Goal: Task Accomplishment & Management: Manage account settings

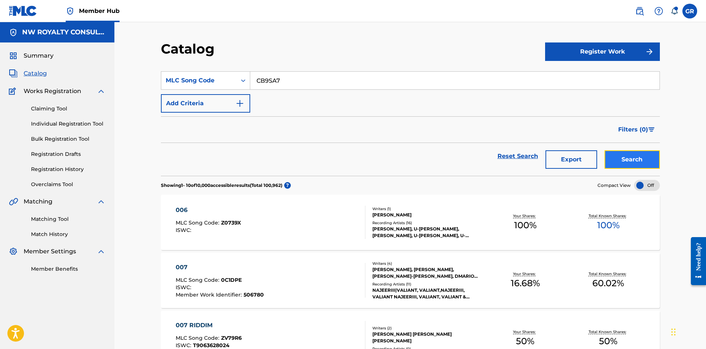
click at [640, 161] on button "Search" at bounding box center [632, 159] width 55 height 18
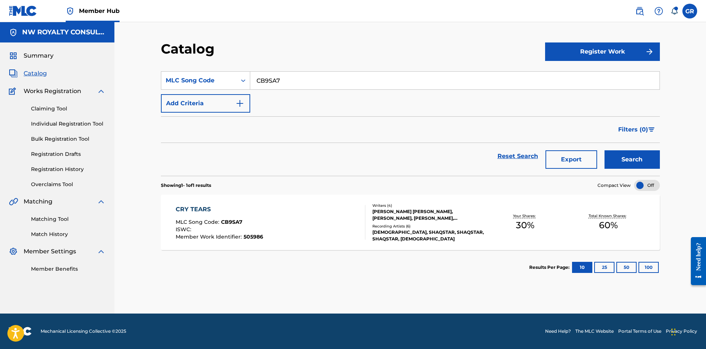
click at [199, 207] on div "CRY TEARS" at bounding box center [220, 209] width 88 height 9
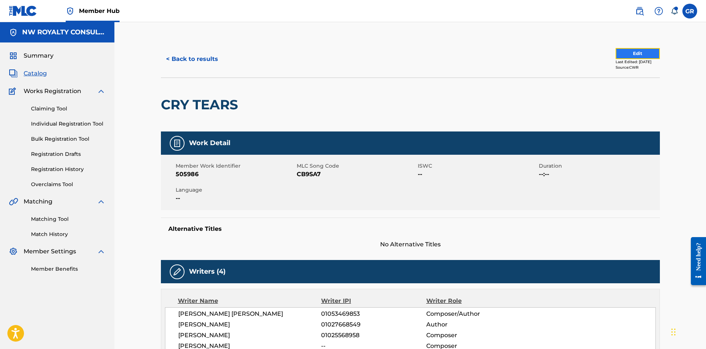
click at [630, 55] on button "Edit" at bounding box center [638, 53] width 44 height 11
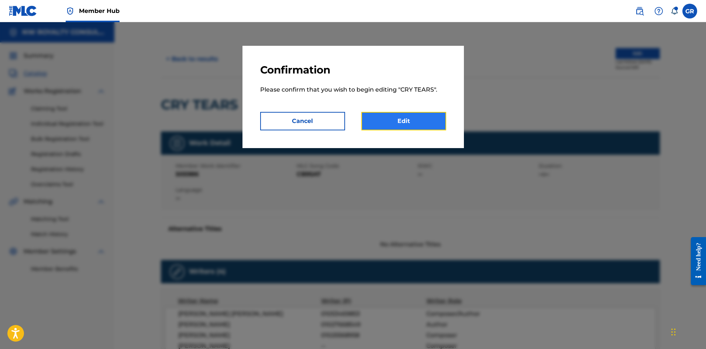
click at [413, 117] on link "Edit" at bounding box center [403, 121] width 85 height 18
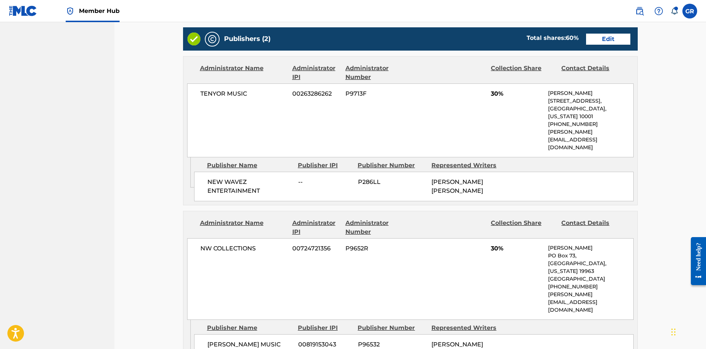
scroll to position [284, 0]
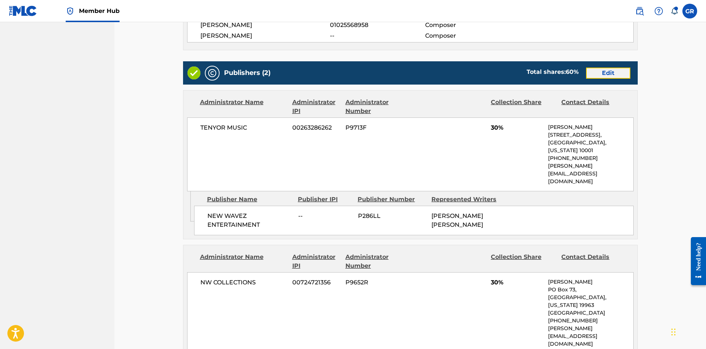
click at [612, 73] on link "Edit" at bounding box center [608, 73] width 44 height 11
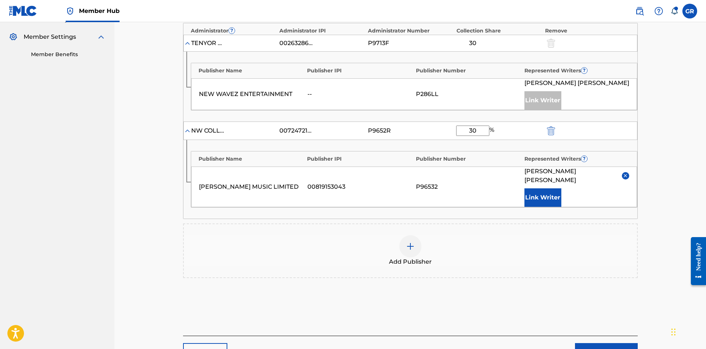
scroll to position [222, 0]
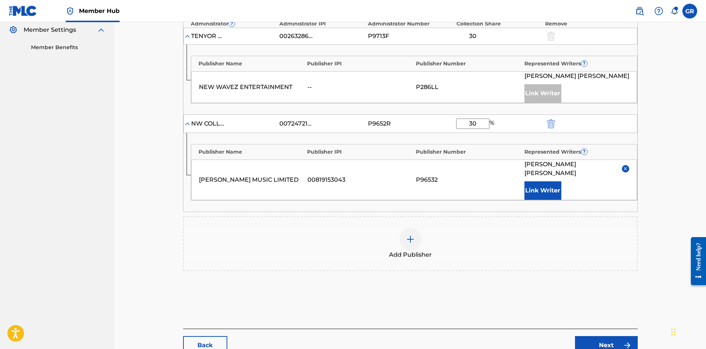
click at [411, 237] on img at bounding box center [410, 239] width 9 height 9
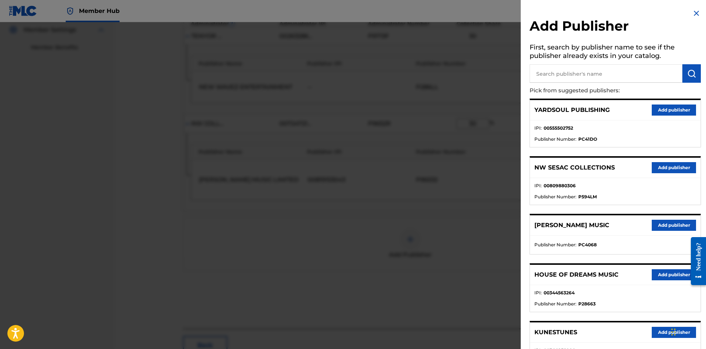
click at [555, 73] on input "text" at bounding box center [606, 73] width 153 height 18
paste input "DROP TOP RECORDS PUBLISHING"
type input "DROP TOP RECORDS PUBLISHING"
click at [689, 73] on img "submit" at bounding box center [691, 73] width 9 height 9
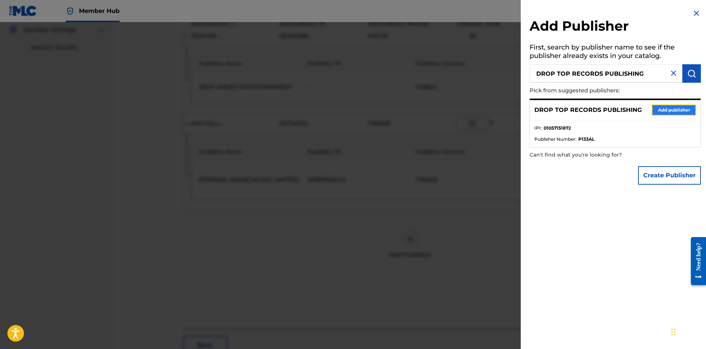
click at [667, 109] on button "Add publisher" at bounding box center [674, 109] width 44 height 11
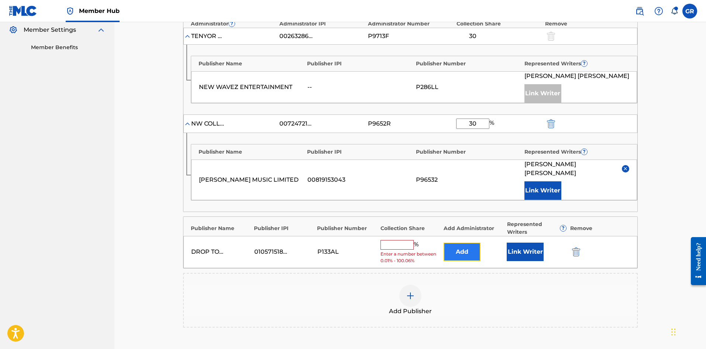
click at [460, 249] on button "Add" at bounding box center [462, 252] width 37 height 18
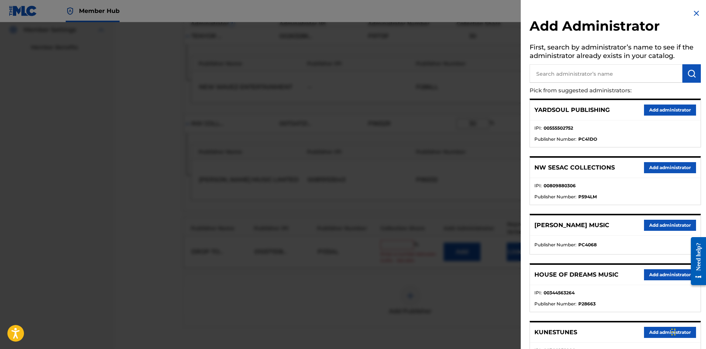
click at [554, 72] on input "text" at bounding box center [606, 73] width 153 height 18
type input "NW C"
click at [694, 67] on button "submit" at bounding box center [692, 73] width 18 height 18
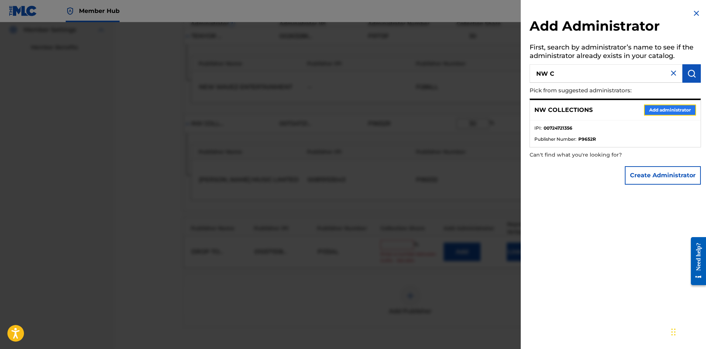
click at [662, 111] on button "Add administrator" at bounding box center [670, 109] width 52 height 11
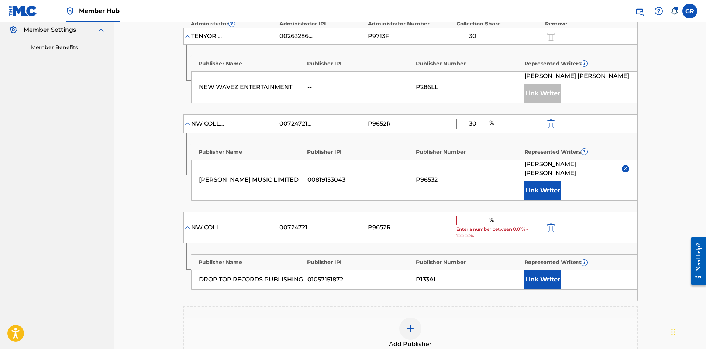
click at [468, 219] on input "text" at bounding box center [472, 221] width 33 height 10
type input "20"
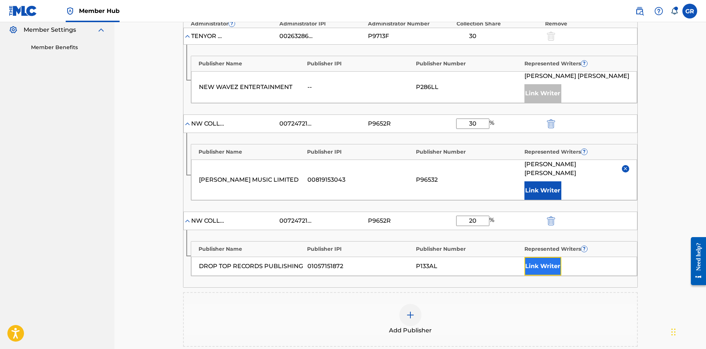
click at [537, 264] on button "Link Writer" at bounding box center [543, 266] width 37 height 18
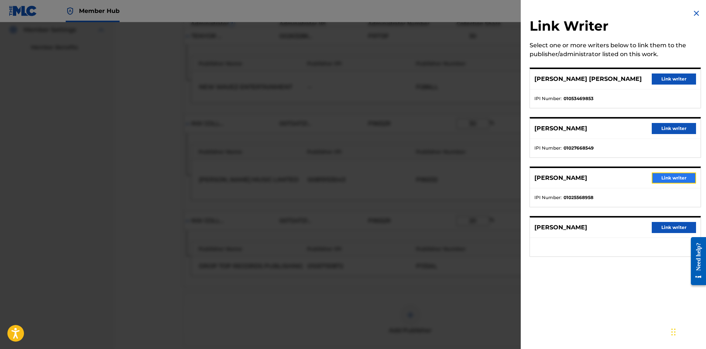
click at [665, 176] on button "Link writer" at bounding box center [674, 177] width 44 height 11
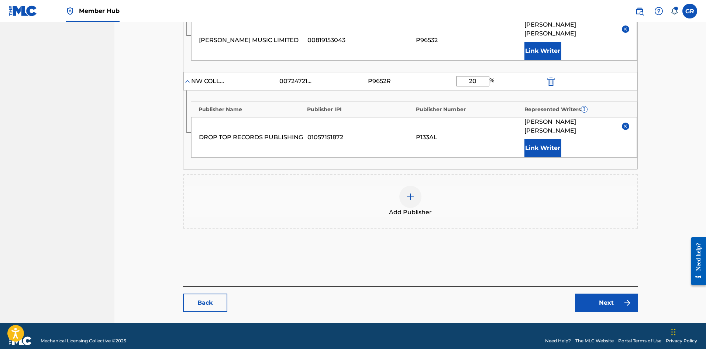
scroll to position [362, 0]
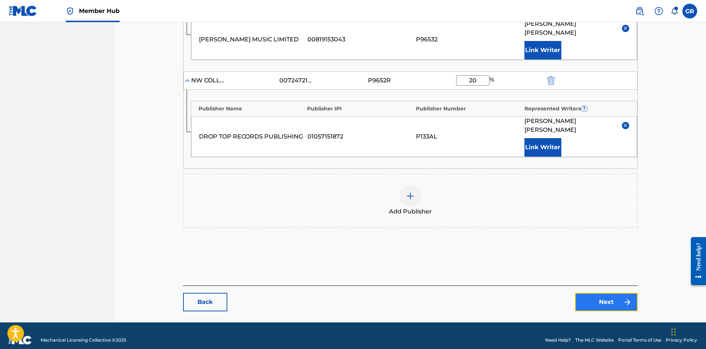
click at [612, 294] on link "Next" at bounding box center [606, 302] width 63 height 18
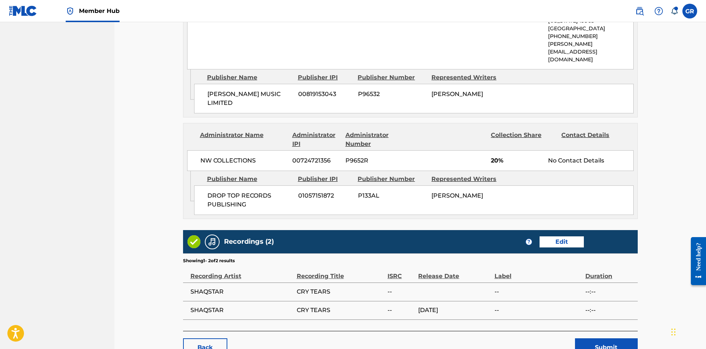
scroll to position [576, 0]
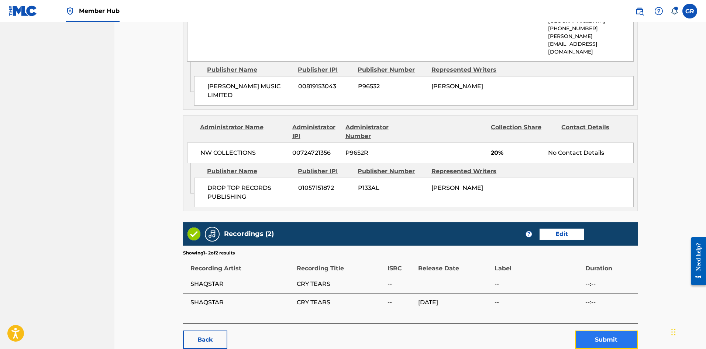
click at [608, 330] on button "Submit" at bounding box center [606, 339] width 63 height 18
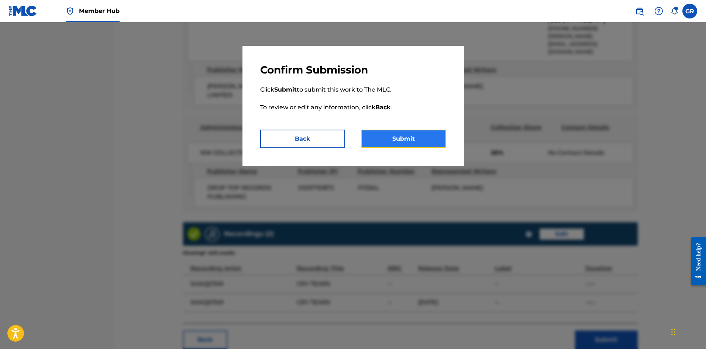
click at [405, 141] on button "Submit" at bounding box center [403, 139] width 85 height 18
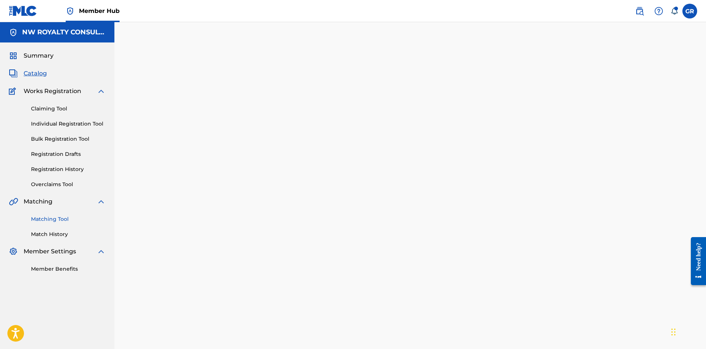
drag, startPoint x: 54, startPoint y: 220, endPoint x: 66, endPoint y: 217, distance: 12.5
click at [54, 219] on link "Matching Tool" at bounding box center [68, 219] width 75 height 8
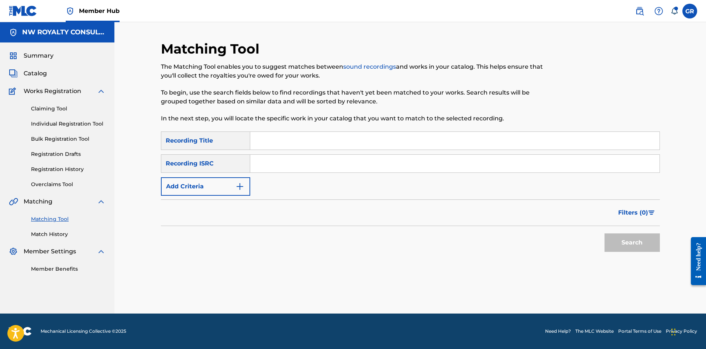
click at [271, 139] on input "Search Form" at bounding box center [454, 141] width 409 height 18
paste input "CRY TEARS"
type input "CRY TEARS"
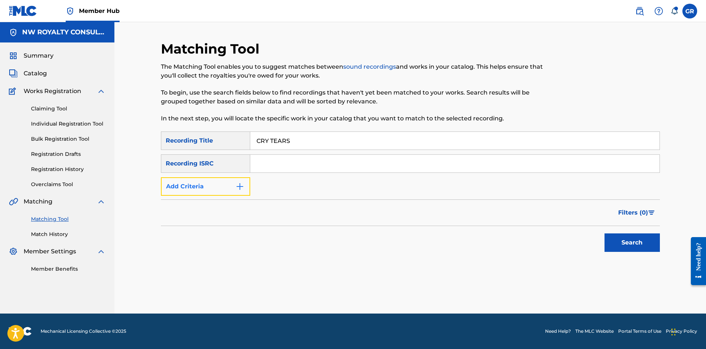
click at [241, 185] on img "Search Form" at bounding box center [240, 186] width 9 height 9
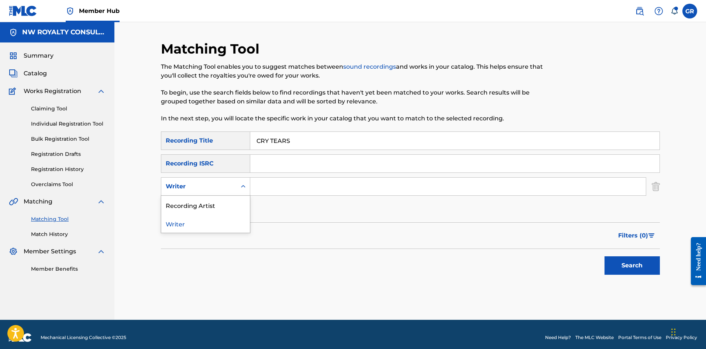
click at [241, 188] on icon "Search Form" at bounding box center [243, 186] width 7 height 7
click at [210, 204] on div "Recording Artist" at bounding box center [205, 205] width 89 height 18
click at [268, 184] on input "Search Form" at bounding box center [448, 187] width 396 height 18
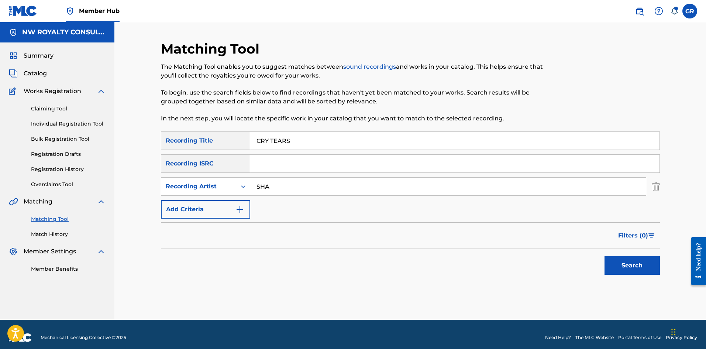
type input "SHAQSTAR"
click at [627, 264] on button "Search" at bounding box center [632, 265] width 55 height 18
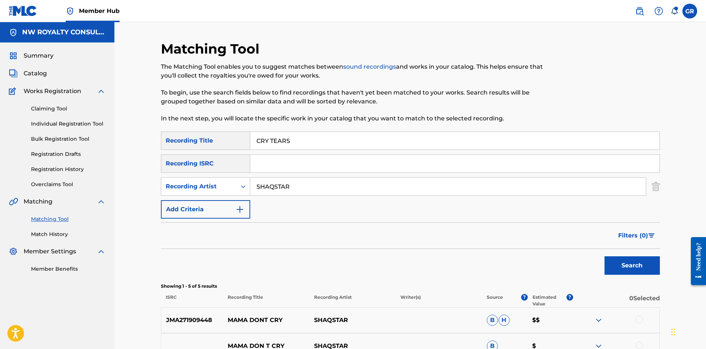
drag, startPoint x: 298, startPoint y: 138, endPoint x: 247, endPoint y: 141, distance: 50.6
click at [247, 141] on div "SearchWithCriteria8ad582dd-2709-43d5-a5b4-4eddf3421a86 Recording Title CRY TEARS" at bounding box center [410, 140] width 499 height 18
paste input "BETTER THING"
type input "BETTER THINGS"
click at [635, 263] on button "Search" at bounding box center [632, 265] width 55 height 18
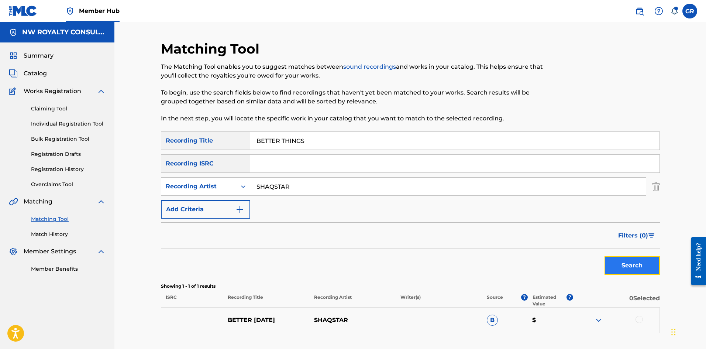
click at [644, 263] on button "Search" at bounding box center [632, 265] width 55 height 18
click at [51, 106] on link "Claiming Tool" at bounding box center [68, 109] width 75 height 8
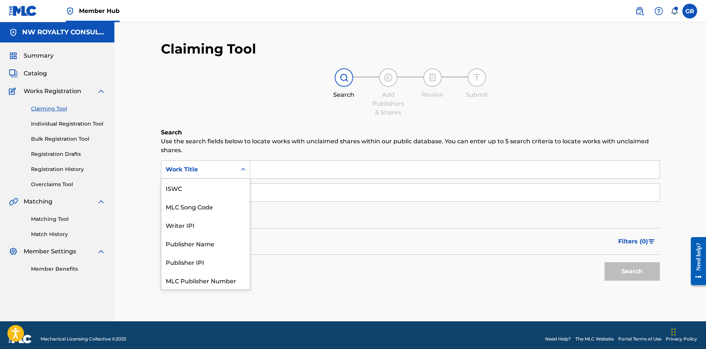
click at [191, 173] on div "Work Title" at bounding box center [199, 169] width 66 height 9
click at [195, 188] on div "MLC Song Code" at bounding box center [205, 188] width 89 height 18
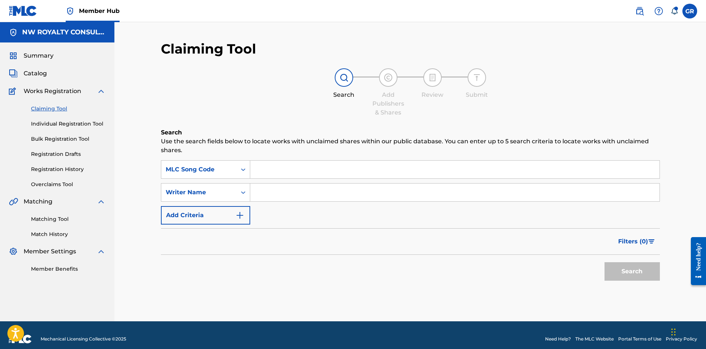
click at [265, 167] on input "Search Form" at bounding box center [454, 170] width 409 height 18
paste input "IG7MTK"
type input "IG7MTK"
click at [630, 270] on button "Search" at bounding box center [632, 271] width 55 height 18
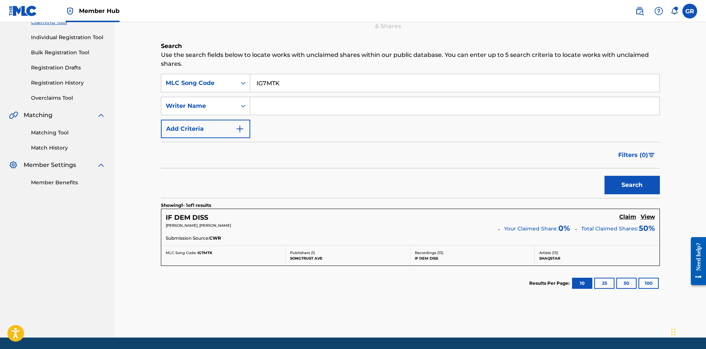
scroll to position [110, 0]
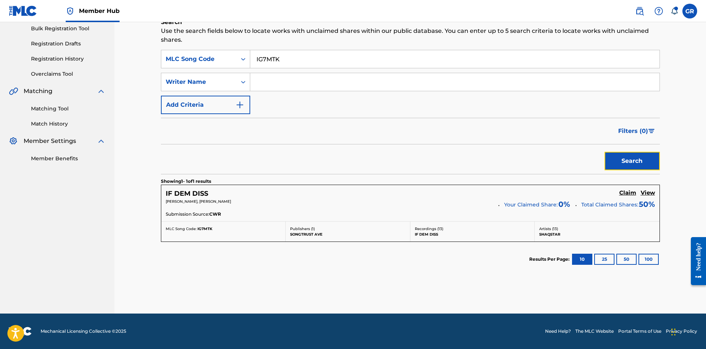
click at [632, 163] on button "Search" at bounding box center [632, 161] width 55 height 18
click at [625, 192] on h5 "Claim" at bounding box center [628, 192] width 17 height 7
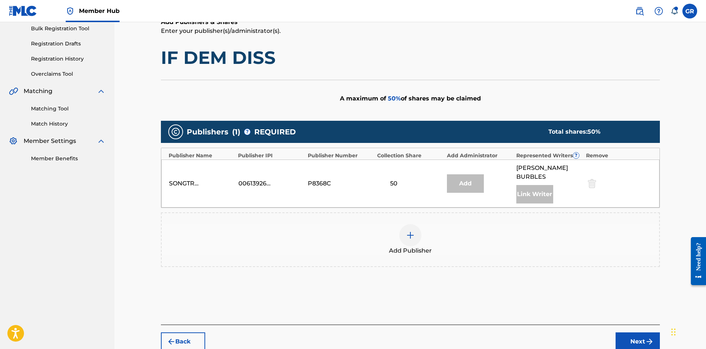
click at [412, 231] on img at bounding box center [410, 235] width 9 height 9
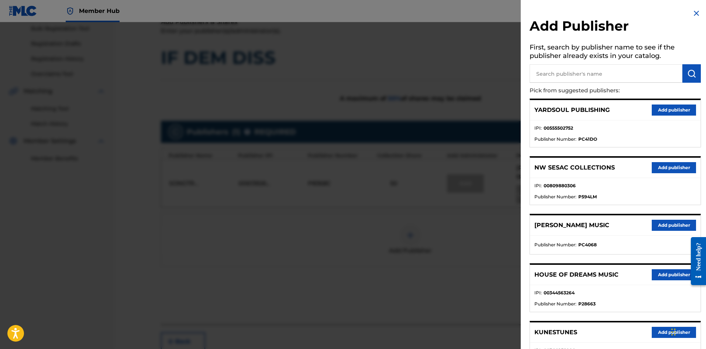
click at [574, 69] on input "text" at bounding box center [606, 73] width 153 height 18
type input "JACK"
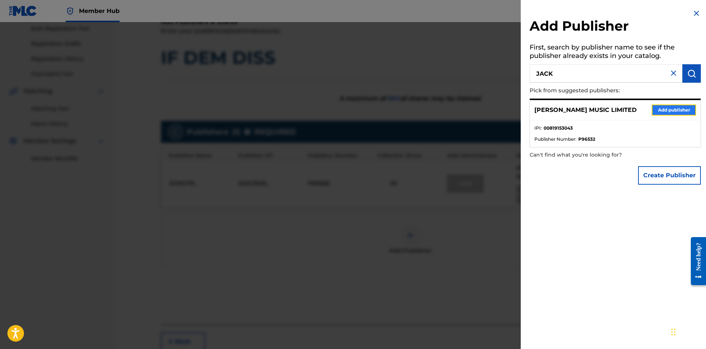
click at [668, 112] on button "Add publisher" at bounding box center [674, 109] width 44 height 11
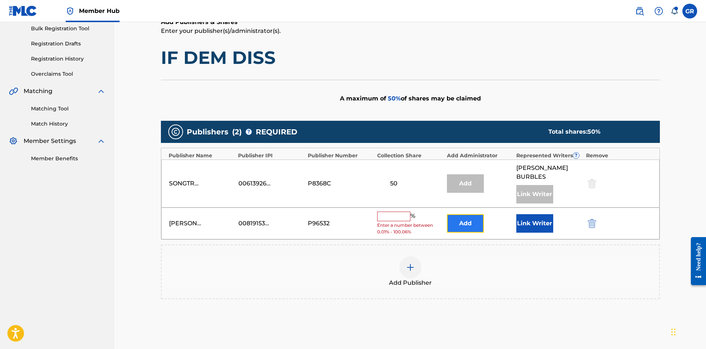
click at [465, 214] on button "Add" at bounding box center [465, 223] width 37 height 18
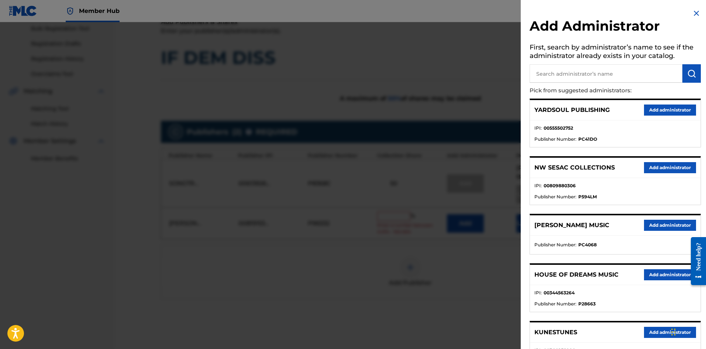
click at [573, 74] on input "text" at bounding box center [606, 73] width 153 height 18
type input "NW COLL"
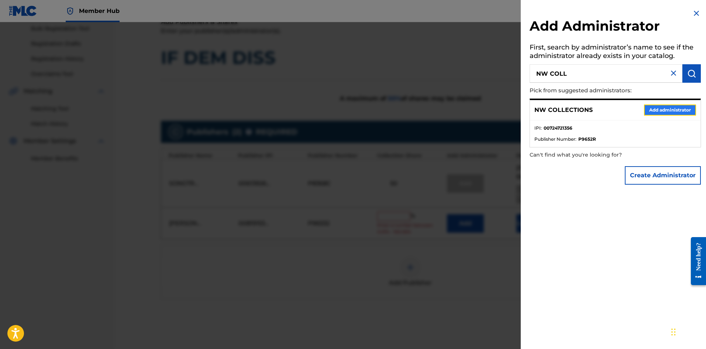
click at [654, 109] on button "Add administrator" at bounding box center [670, 109] width 52 height 11
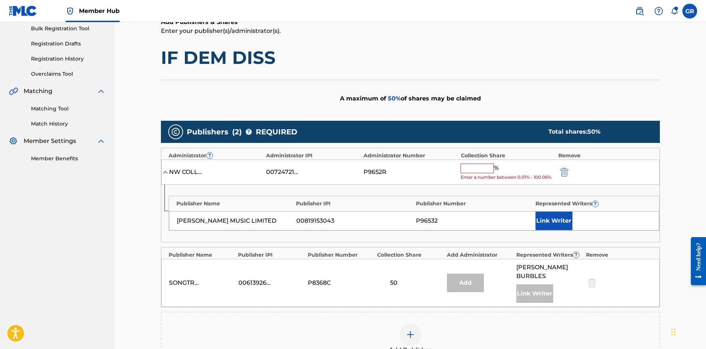
click at [474, 167] on input "text" at bounding box center [477, 169] width 33 height 10
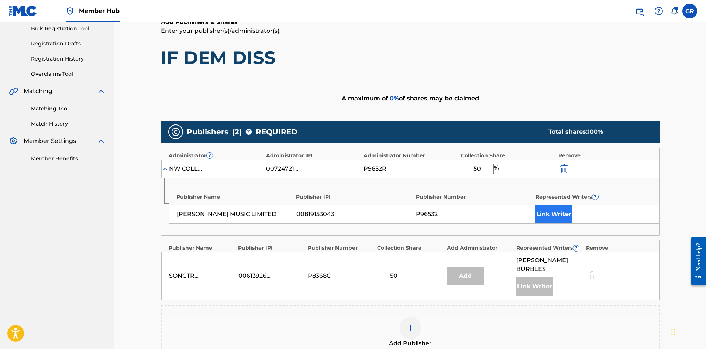
type input "50"
click at [565, 212] on button "Link Writer" at bounding box center [554, 214] width 37 height 18
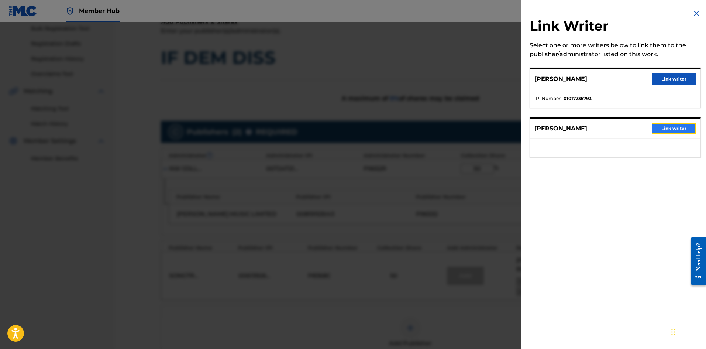
click at [680, 127] on button "Link writer" at bounding box center [674, 128] width 44 height 11
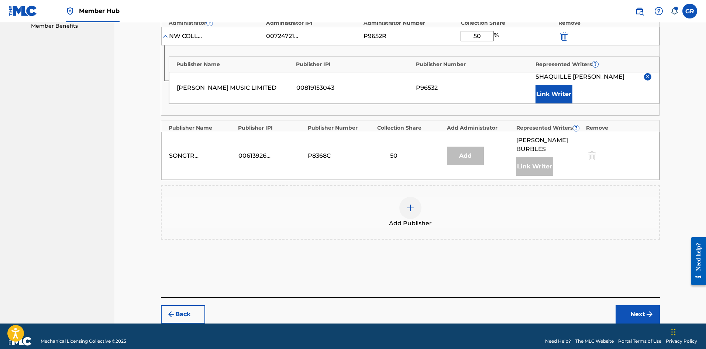
scroll to position [244, 0]
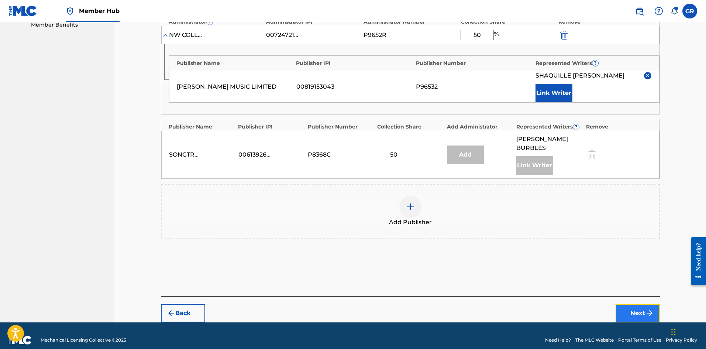
click at [639, 304] on button "Next" at bounding box center [638, 313] width 44 height 18
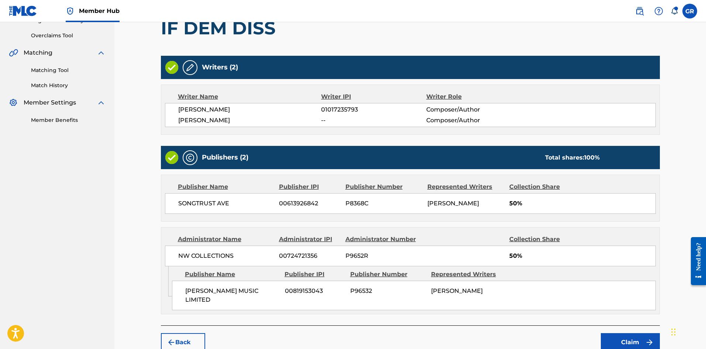
scroll to position [180, 0]
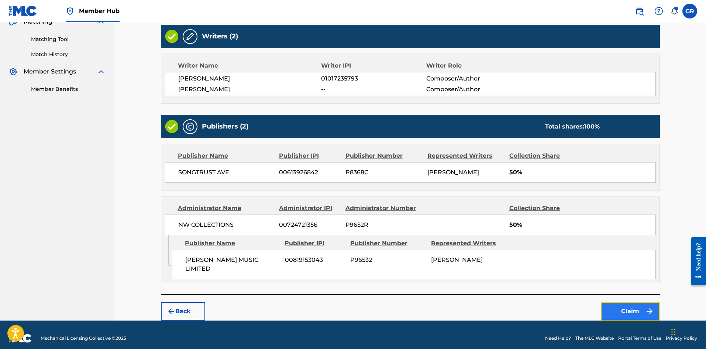
click at [634, 303] on button "Claim" at bounding box center [630, 311] width 59 height 18
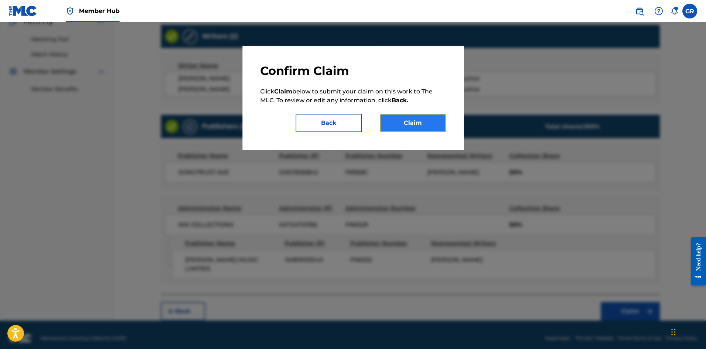
click at [426, 125] on button "Claim" at bounding box center [413, 123] width 66 height 18
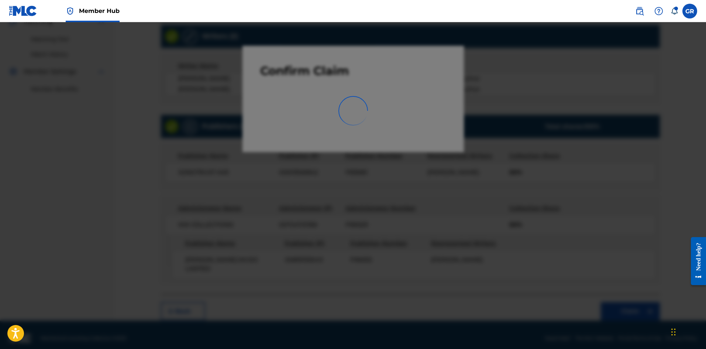
scroll to position [0, 0]
